Goal: Navigation & Orientation: Find specific page/section

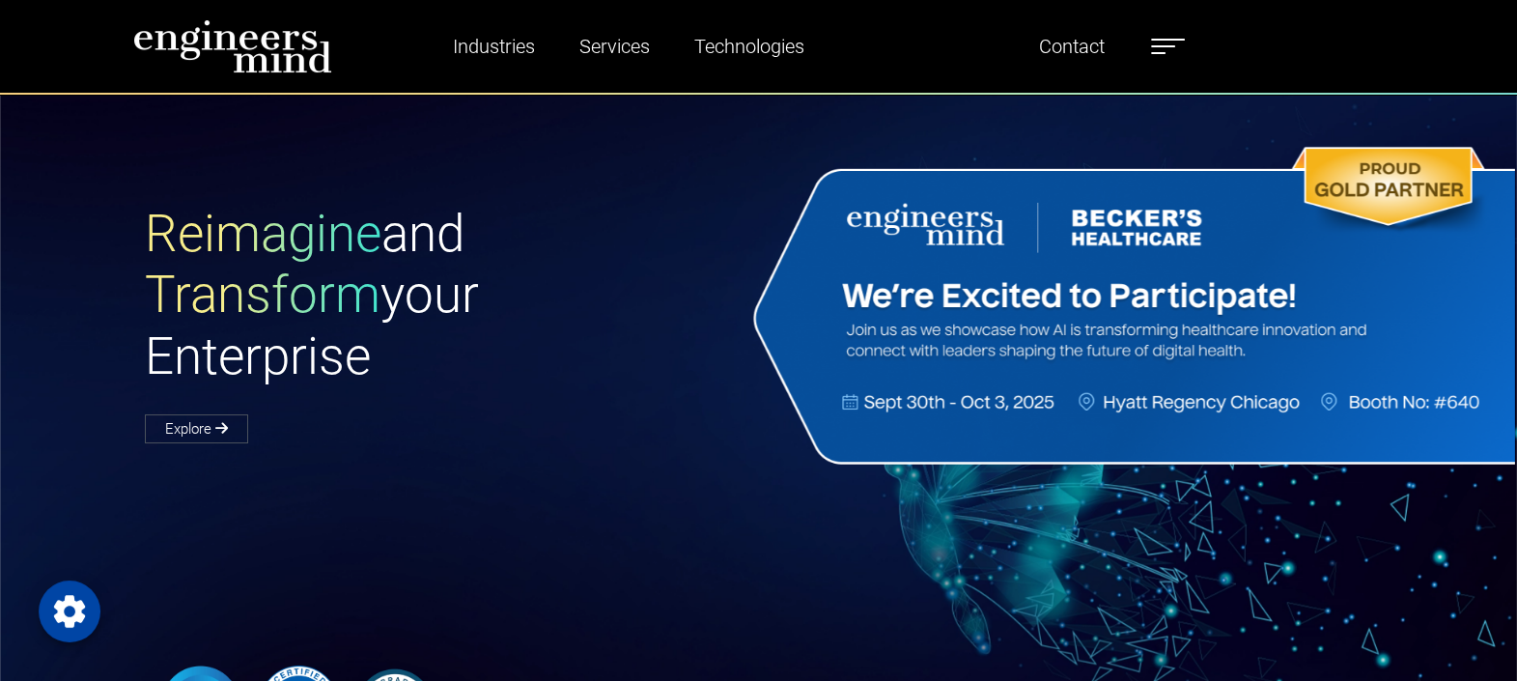
click at [1166, 58] on label at bounding box center [1168, 46] width 34 height 25
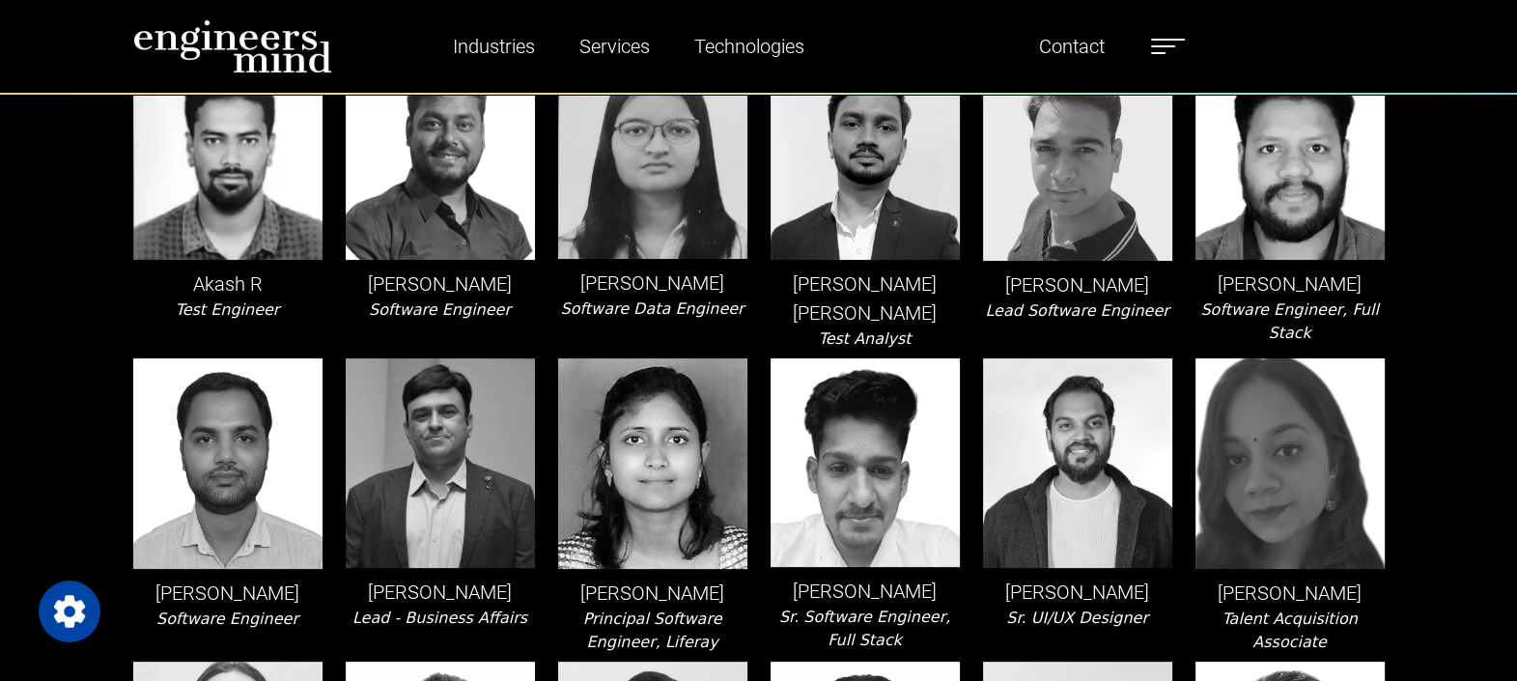
scroll to position [844, 0]
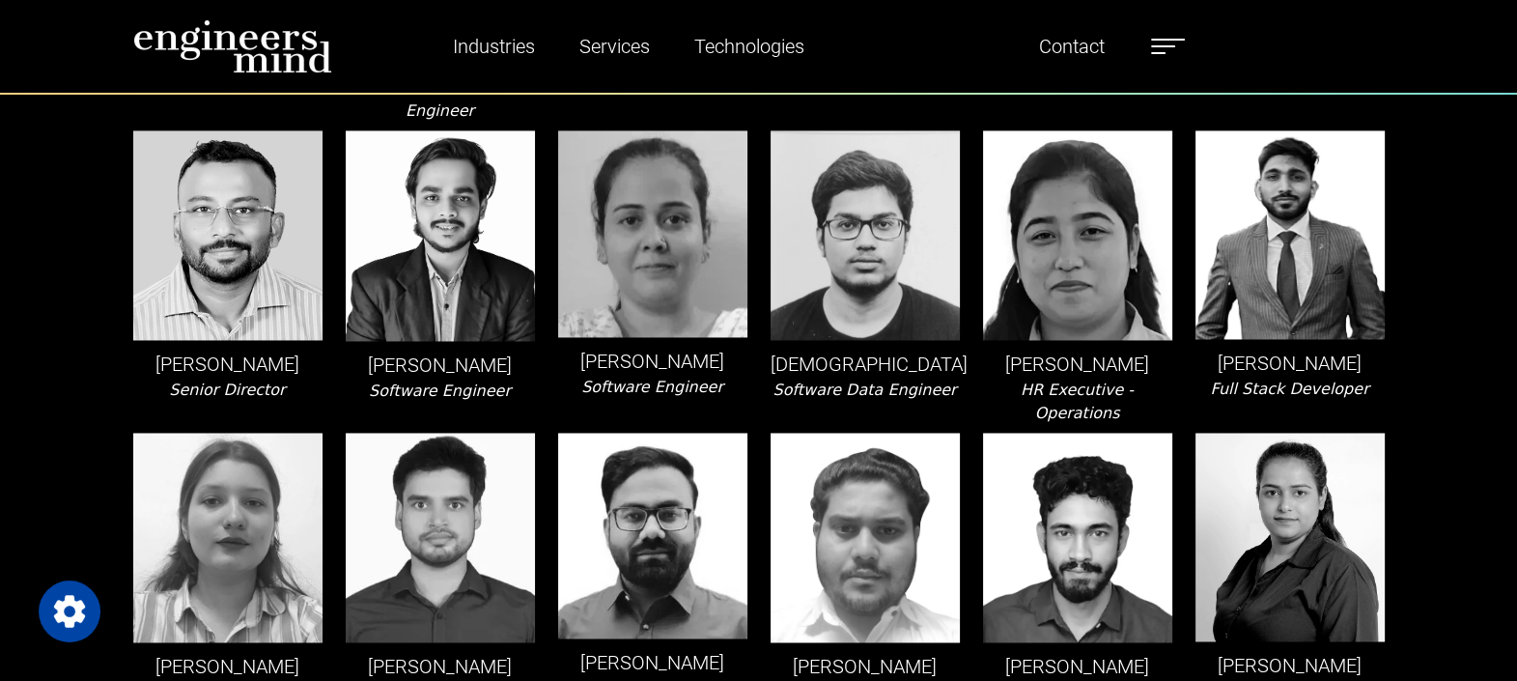
scroll to position [3765, 0]
